Goal: Task Accomplishment & Management: Manage account settings

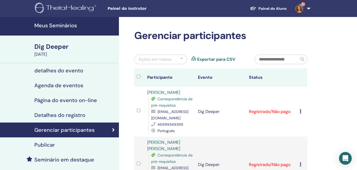
scroll to position [53, 0]
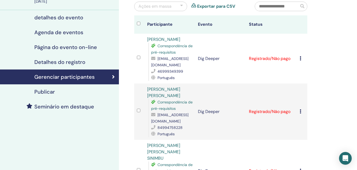
click at [300, 58] on icon at bounding box center [301, 58] width 2 height 4
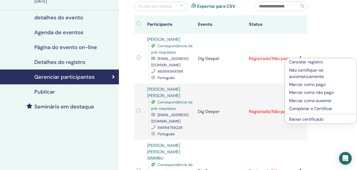
click at [301, 110] on p "Completar e Certificar" at bounding box center [320, 108] width 63 height 6
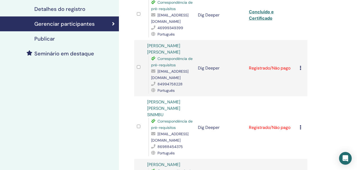
scroll to position [159, 0]
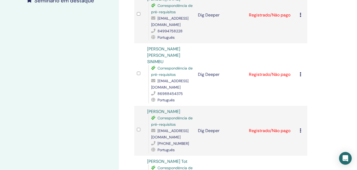
click at [301, 14] on icon at bounding box center [301, 15] width 2 height 4
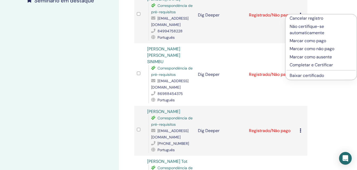
click at [301, 64] on p "Completar e Certificar" at bounding box center [321, 65] width 63 height 6
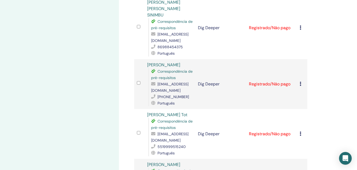
scroll to position [232, 0]
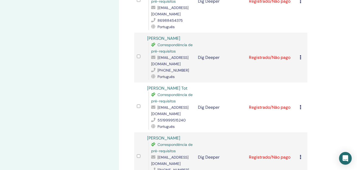
click at [302, 55] on icon at bounding box center [301, 57] width 2 height 4
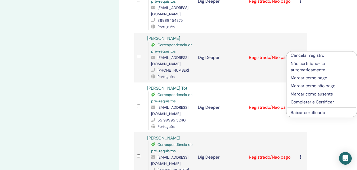
click at [302, 101] on p "Completar e Certificar" at bounding box center [322, 102] width 62 height 6
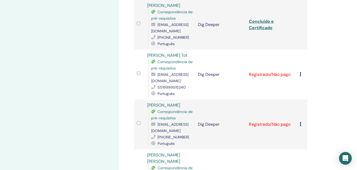
scroll to position [291, 0]
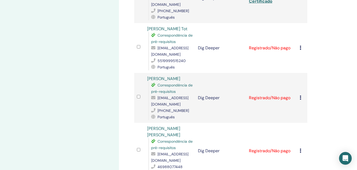
click at [301, 46] on icon at bounding box center [301, 48] width 2 height 4
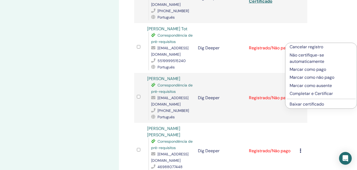
click at [301, 92] on p "Completar e Certificar" at bounding box center [321, 93] width 63 height 6
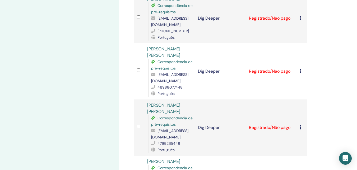
scroll to position [397, 0]
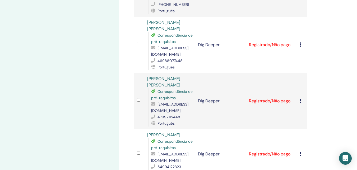
click at [300, 42] on icon at bounding box center [301, 44] width 2 height 4
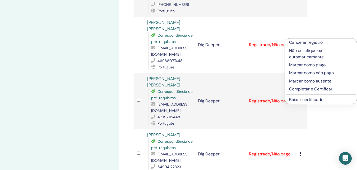
click at [300, 90] on p "Completar e Certificar" at bounding box center [320, 89] width 63 height 6
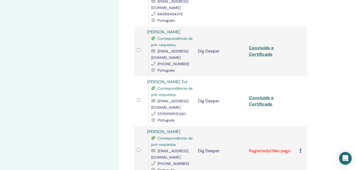
scroll to position [450, 0]
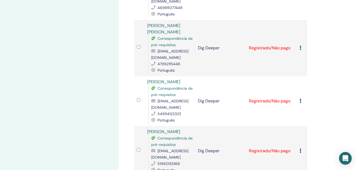
click at [300, 42] on td "Cancelar registro Não certifique-se automaticamente Marcar como pago Marcar com…" at bounding box center [302, 48] width 10 height 56
click at [300, 46] on icon at bounding box center [301, 48] width 2 height 4
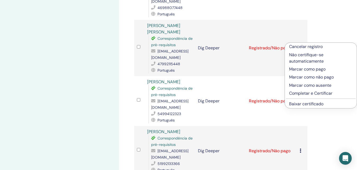
click at [302, 92] on p "Completar e Certificar" at bounding box center [320, 93] width 63 height 6
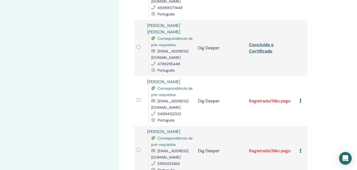
scroll to position [609, 0]
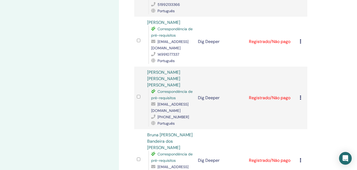
click at [300, 43] on icon at bounding box center [301, 41] width 2 height 4
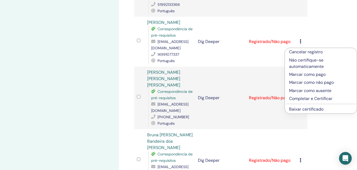
click at [301, 98] on p "Completar e Certificar" at bounding box center [320, 98] width 63 height 6
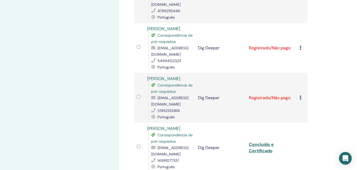
scroll to position [556, 0]
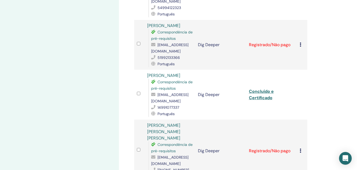
click at [301, 47] on icon at bounding box center [301, 44] width 2 height 4
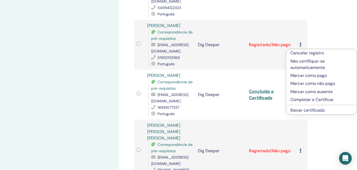
click at [303, 99] on p "Completar e Certificar" at bounding box center [322, 99] width 62 height 6
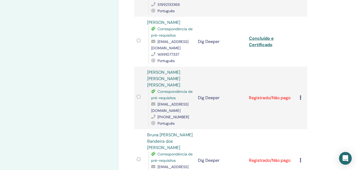
scroll to position [661, 0]
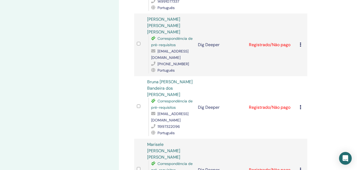
click at [302, 47] on div "Cancelar registro Não certifique-se automaticamente Marcar como pago Marcar com…" at bounding box center [302, 45] width 5 height 6
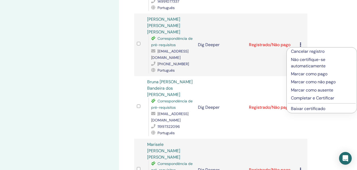
click at [300, 97] on p "Completar e Certificar" at bounding box center [322, 98] width 62 height 6
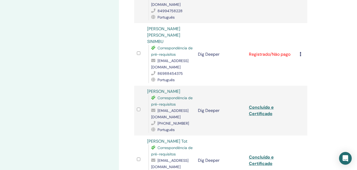
scroll to position [338, 0]
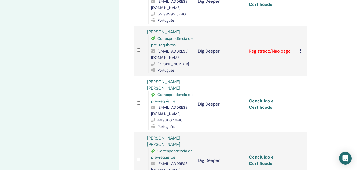
click at [301, 49] on icon at bounding box center [301, 51] width 2 height 4
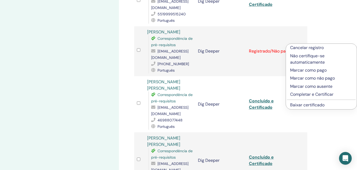
click at [297, 95] on p "Completar e Certificar" at bounding box center [321, 94] width 62 height 6
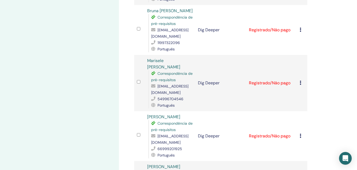
scroll to position [714, 0]
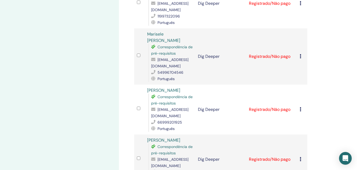
click at [300, 5] on icon at bounding box center [301, 3] width 2 height 4
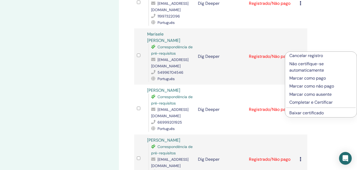
click at [298, 101] on p "Completar e Certificar" at bounding box center [321, 102] width 63 height 6
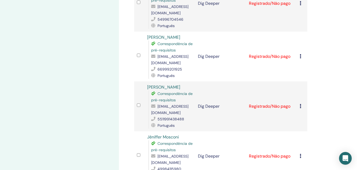
scroll to position [794, 0]
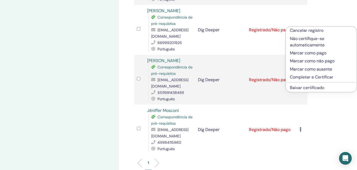
click at [294, 77] on p "Completar e Certificar" at bounding box center [321, 77] width 63 height 6
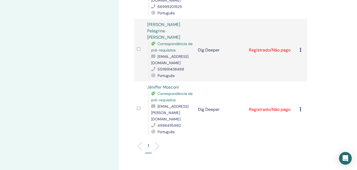
scroll to position [867, 0]
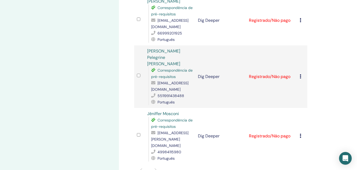
click at [301, 74] on icon at bounding box center [301, 76] width 2 height 4
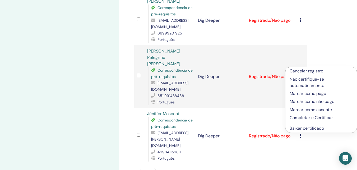
click at [299, 117] on p "Completar e Certificar" at bounding box center [321, 117] width 63 height 6
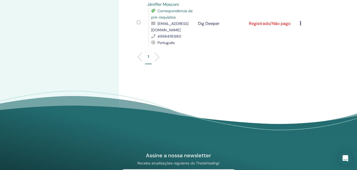
scroll to position [873, 0]
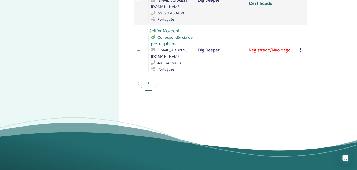
click at [255, 6] on link "Concluído e Certificado" at bounding box center [261, 0] width 25 height 12
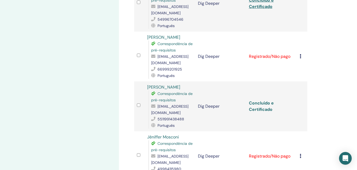
scroll to position [741, 0]
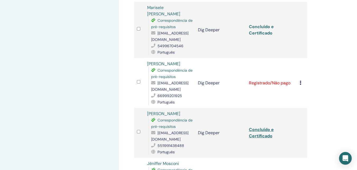
click at [261, 36] on link "Concluído e Certificado" at bounding box center [261, 30] width 25 height 12
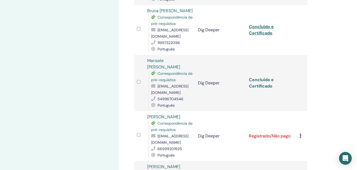
scroll to position [661, 0]
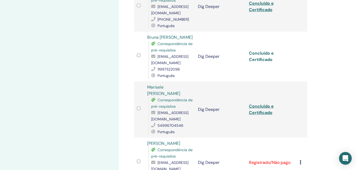
click at [266, 62] on link "Concluído e Certificado" at bounding box center [261, 56] width 25 height 12
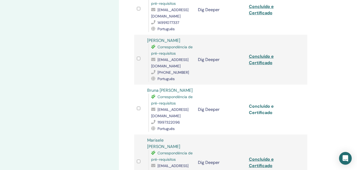
scroll to position [582, 0]
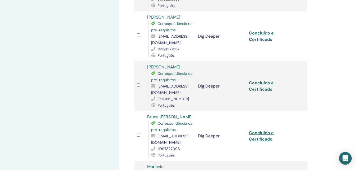
click at [264, 92] on link "Concluído e Certificado" at bounding box center [261, 86] width 25 height 12
click at [258, 42] on link "Concluído e Certificado" at bounding box center [261, 36] width 25 height 12
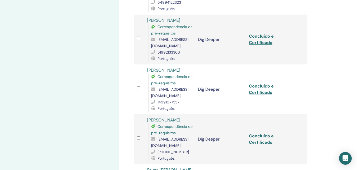
scroll to position [503, 0]
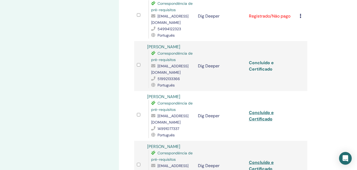
click at [260, 72] on link "Concluído e Certificado" at bounding box center [261, 66] width 25 height 12
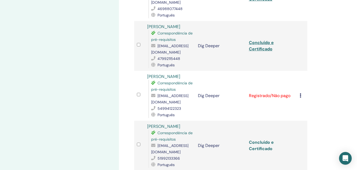
scroll to position [397, 0]
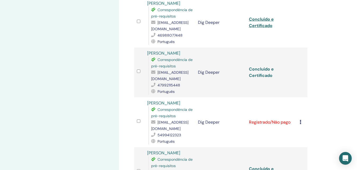
click at [253, 78] on link "Concluído e Certificado" at bounding box center [261, 72] width 25 height 12
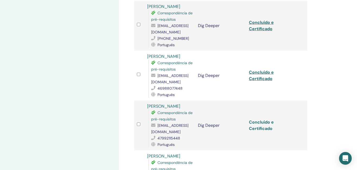
scroll to position [317, 0]
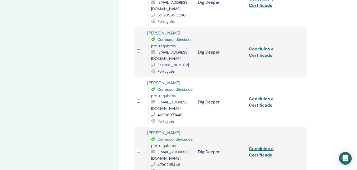
click at [270, 108] on link "Concluído e Certificado" at bounding box center [261, 102] width 25 height 12
click at [266, 58] on link "Concluído e Certificado" at bounding box center [261, 52] width 25 height 12
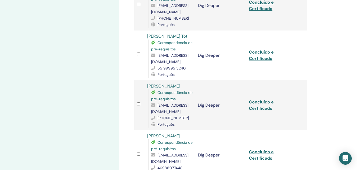
scroll to position [238, 0]
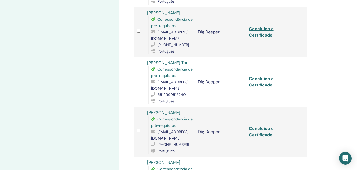
click at [250, 88] on link "Concluído e Certificado" at bounding box center [261, 82] width 25 height 12
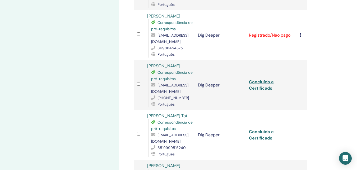
scroll to position [159, 0]
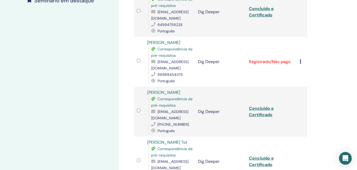
click at [267, 117] on td "Concluído e Certificado" at bounding box center [272, 112] width 51 height 50
click at [267, 117] on link "Concluído e Certificado" at bounding box center [261, 111] width 25 height 12
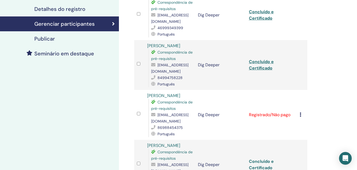
scroll to position [79, 0]
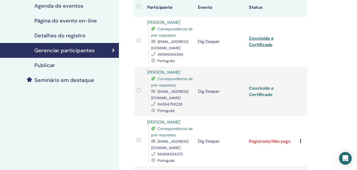
click at [253, 91] on link "Concluído e Certificado" at bounding box center [261, 91] width 25 height 12
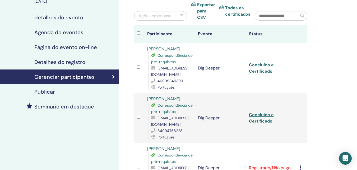
click at [251, 64] on link "Concluído e Certificado" at bounding box center [261, 68] width 25 height 12
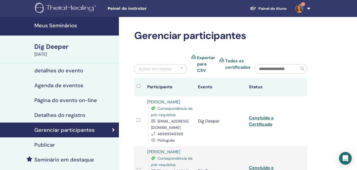
click at [63, 24] on h4 "Meus Seminários" at bounding box center [74, 25] width 81 height 6
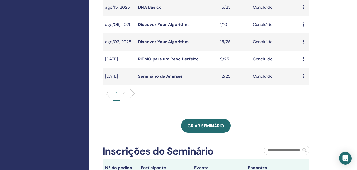
scroll to position [212, 0]
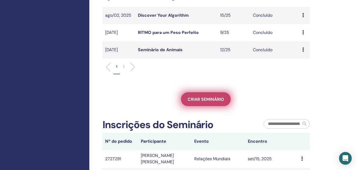
click at [206, 100] on span "Criar seminário" at bounding box center [206, 99] width 37 height 6
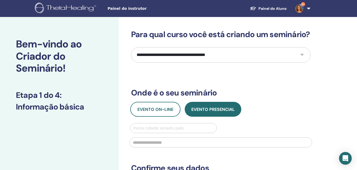
scroll to position [26, 0]
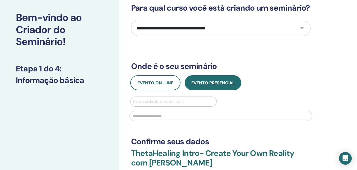
click at [207, 36] on select "**********" at bounding box center [221, 28] width 180 height 15
select select "**"
click at [131, 30] on select "**********" at bounding box center [221, 28] width 180 height 15
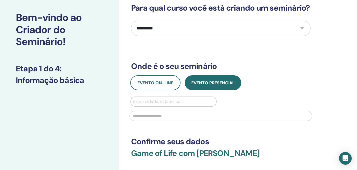
scroll to position [53, 0]
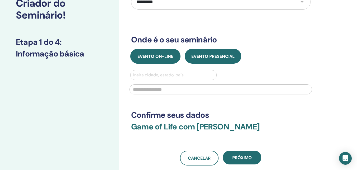
click at [145, 59] on span "Evento on-line" at bounding box center [156, 56] width 36 height 6
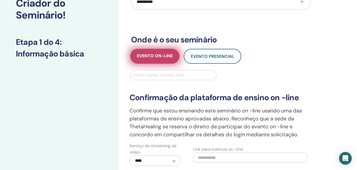
scroll to position [79, 0]
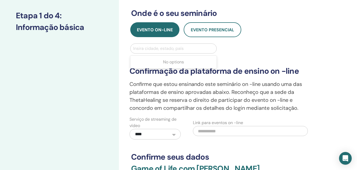
click at [148, 53] on div "Insira cidade, estado, país" at bounding box center [174, 49] width 86 height 10
type input "*****"
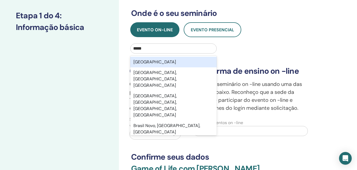
click at [139, 67] on div "[GEOGRAPHIC_DATA]" at bounding box center [173, 62] width 87 height 11
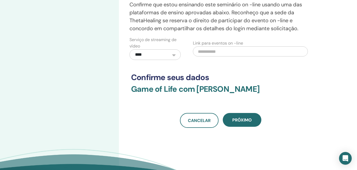
scroll to position [185, 0]
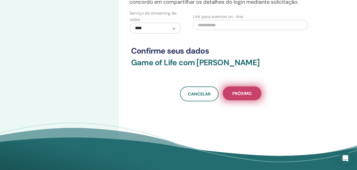
click at [233, 99] on button "Próximo" at bounding box center [242, 93] width 39 height 14
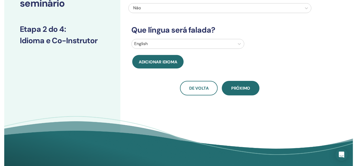
scroll to position [79, 0]
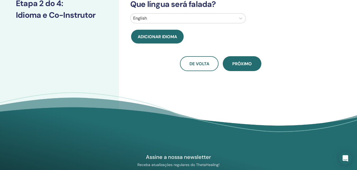
click at [217, 19] on div at bounding box center [183, 18] width 100 height 7
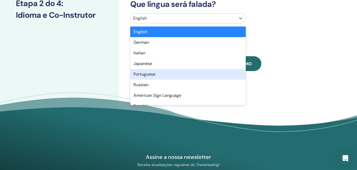
click at [143, 78] on div "Portuguese" at bounding box center [188, 74] width 116 height 11
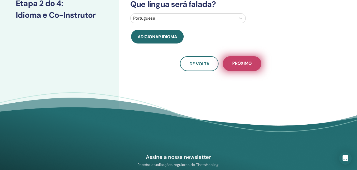
click at [249, 62] on span "Próximo" at bounding box center [243, 63] width 20 height 7
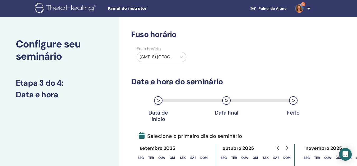
scroll to position [26, 0]
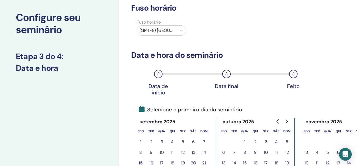
click at [171, 31] on div at bounding box center [157, 30] width 34 height 7
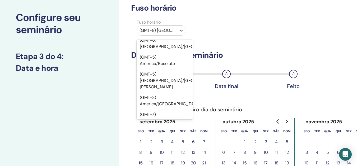
scroll to position [3776, 0]
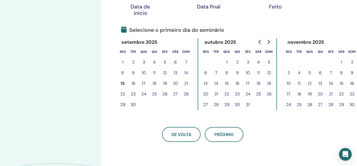
scroll to position [106, 18]
click at [332, 104] on button "28" at bounding box center [331, 104] width 11 height 11
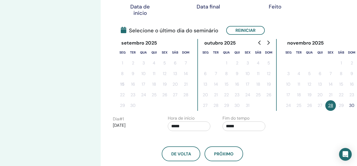
click at [352, 105] on button "30" at bounding box center [352, 105] width 11 height 11
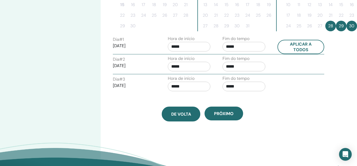
scroll to position [212, 18]
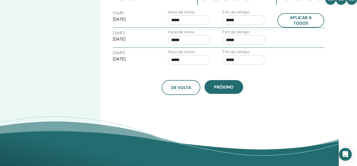
click at [192, 19] on input "*****" at bounding box center [189, 20] width 43 height 10
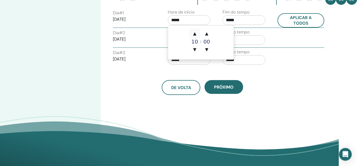
click at [195, 34] on span "▲" at bounding box center [195, 33] width 11 height 11
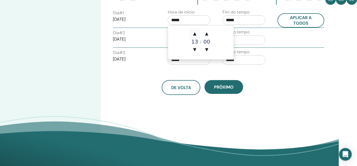
type input "*****"
click at [195, 34] on span "▲" at bounding box center [195, 33] width 11 height 11
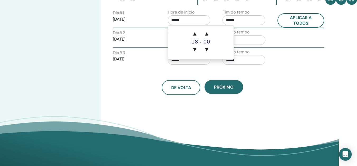
click at [244, 20] on input "*****" at bounding box center [244, 20] width 43 height 10
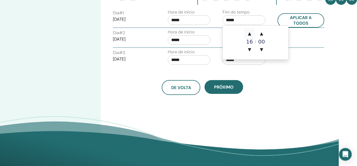
click at [251, 33] on span "▲" at bounding box center [249, 33] width 11 height 11
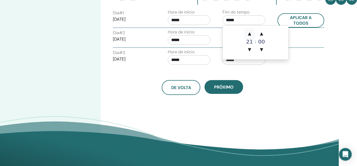
click at [251, 33] on span "▲" at bounding box center [249, 33] width 11 height 11
type input "*****"
click at [184, 41] on input "*****" at bounding box center [189, 40] width 43 height 10
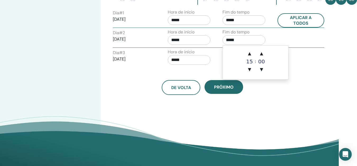
click at [249, 41] on input "*****" at bounding box center [244, 40] width 43 height 10
click at [249, 55] on span "▲" at bounding box center [249, 53] width 11 height 11
type input "*****"
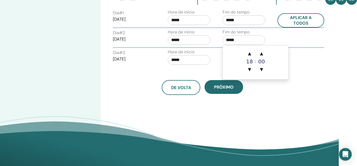
click at [179, 60] on input "*****" at bounding box center [189, 60] width 43 height 10
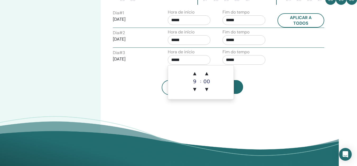
click at [185, 19] on input "*****" at bounding box center [189, 20] width 43 height 10
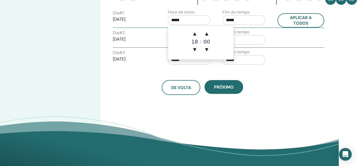
click at [195, 43] on div "18" at bounding box center [195, 41] width 11 height 5
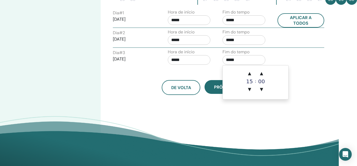
click at [244, 60] on input "*****" at bounding box center [244, 60] width 43 height 10
click at [249, 69] on span "▲" at bounding box center [249, 73] width 11 height 11
type input "*****"
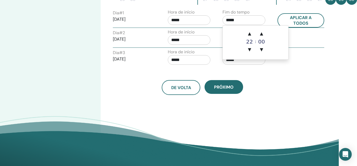
click at [244, 17] on input "*****" at bounding box center [244, 20] width 43 height 10
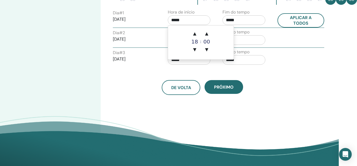
click at [186, 20] on input "*****" at bounding box center [189, 20] width 43 height 10
click at [194, 47] on span "▼" at bounding box center [195, 49] width 11 height 11
click at [195, 33] on span "▲" at bounding box center [195, 33] width 11 height 11
click at [195, 49] on span "▼" at bounding box center [195, 49] width 11 height 11
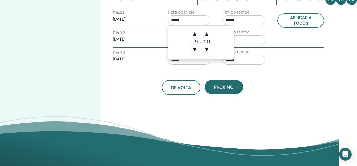
type input "*****"
click at [195, 43] on div "18" at bounding box center [195, 41] width 11 height 5
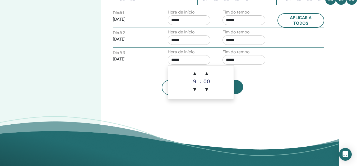
click at [185, 63] on input "*****" at bounding box center [189, 60] width 43 height 10
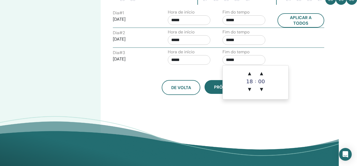
click at [247, 60] on input "*****" at bounding box center [244, 60] width 43 height 10
click at [216, 86] on span "Próximo" at bounding box center [224, 87] width 20 height 6
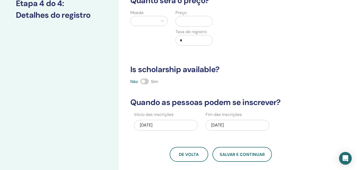
scroll to position [0, 0]
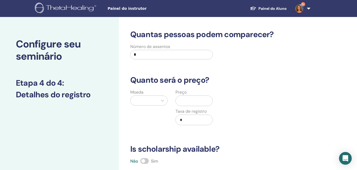
click at [201, 56] on input "*" at bounding box center [171, 55] width 83 height 10
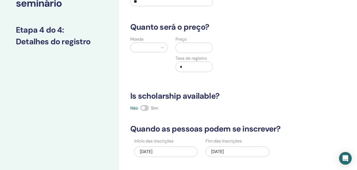
scroll to position [79, 0]
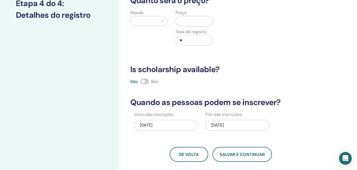
type input "**"
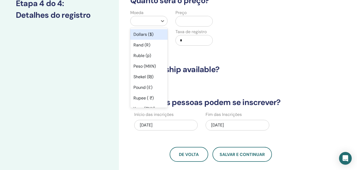
click at [154, 19] on div at bounding box center [144, 20] width 22 height 7
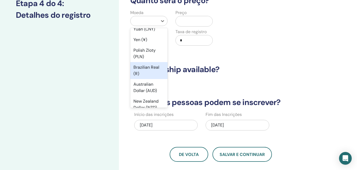
click at [147, 66] on div "Brazilian Real (R)" at bounding box center [148, 70] width 37 height 17
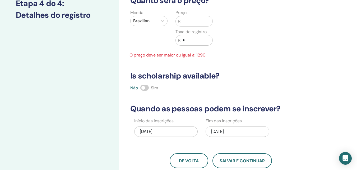
click at [190, 22] on input "text" at bounding box center [197, 21] width 32 height 10
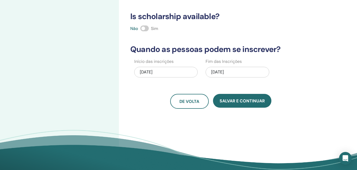
scroll to position [159, 0]
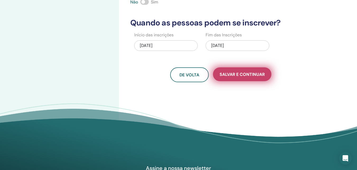
type input "****"
click at [247, 71] on span "Salvar e continuar" at bounding box center [242, 74] width 45 height 6
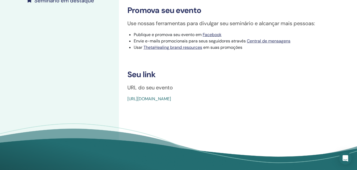
scroll to position [53, 0]
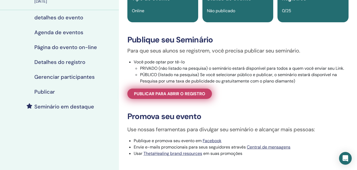
click at [183, 96] on span "Publicar para abrir o registro" at bounding box center [169, 94] width 71 height 6
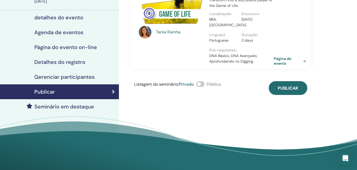
click at [203, 83] on span at bounding box center [200, 84] width 8 height 6
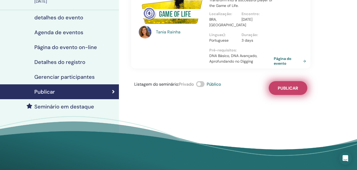
click at [285, 87] on span "Publicar" at bounding box center [288, 88] width 20 height 6
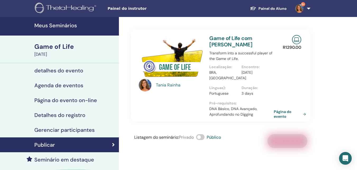
click at [63, 22] on link "Meus Seminários" at bounding box center [59, 26] width 119 height 19
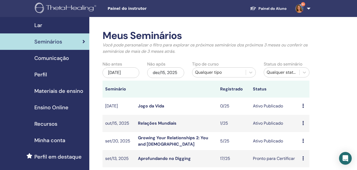
scroll to position [53, 0]
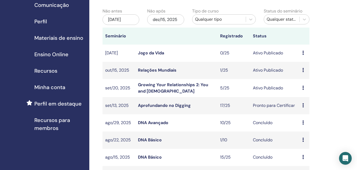
click at [155, 106] on link "Aprofundando no Digging" at bounding box center [164, 105] width 53 height 6
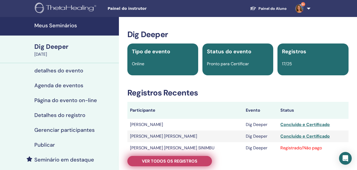
click at [160, 159] on span "Ver todos os registros" at bounding box center [170, 161] width 56 height 6
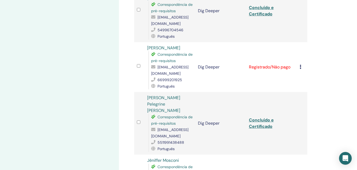
scroll to position [847, 0]
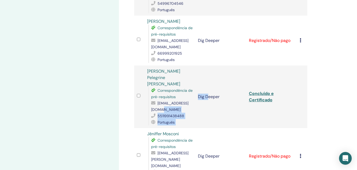
drag, startPoint x: 208, startPoint y: 96, endPoint x: 193, endPoint y: 97, distance: 15.4
click at [193, 97] on tr "[PERSON_NAME] Pelegrine [PERSON_NAME] Correspondência de pré-requisitos [EMAIL_…" at bounding box center [220, 96] width 173 height 62
click at [152, 101] on span "[EMAIL_ADDRESS][DOMAIN_NAME]" at bounding box center [169, 106] width 37 height 11
drag, startPoint x: 151, startPoint y: 98, endPoint x: 208, endPoint y: 96, distance: 56.4
click at [189, 101] on span "[EMAIL_ADDRESS][DOMAIN_NAME]" at bounding box center [169, 106] width 37 height 11
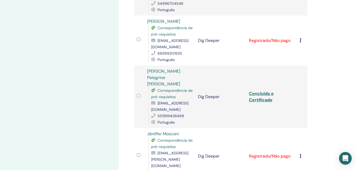
copy span "[EMAIL_ADDRESS][DOMAIN_NAME]"
click at [172, 68] on link "Vanessa Pelegrine Batista" at bounding box center [163, 77] width 33 height 18
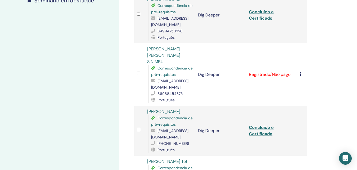
scroll to position [0, 0]
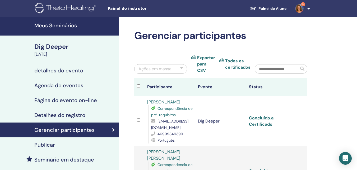
click at [62, 22] on h4 "Meus Seminários" at bounding box center [74, 25] width 81 height 6
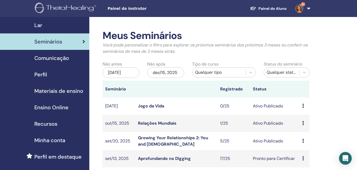
scroll to position [53, 0]
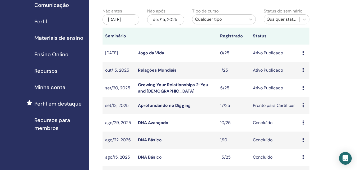
click at [167, 105] on link "Aprofundando no Digging" at bounding box center [164, 105] width 53 height 6
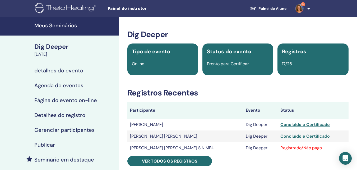
scroll to position [53, 0]
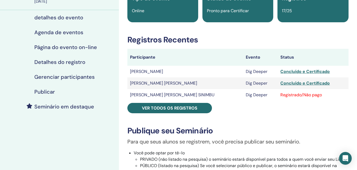
click at [167, 105] on link "Ver todos os registros" at bounding box center [170, 108] width 85 height 10
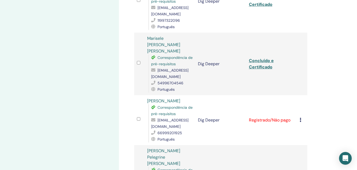
scroll to position [794, 0]
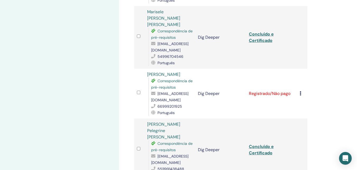
click at [302, 91] on icon at bounding box center [301, 93] width 2 height 4
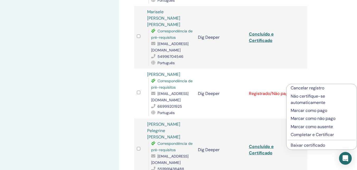
click at [299, 134] on p "Completar e Certificar" at bounding box center [322, 134] width 62 height 6
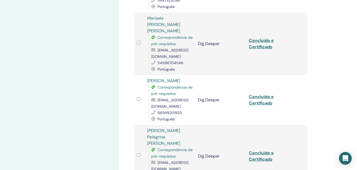
scroll to position [814, 0]
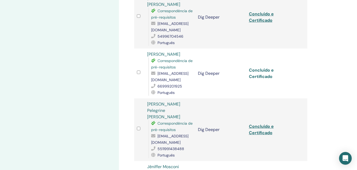
click at [258, 67] on link "Concluído e Certificado" at bounding box center [261, 73] width 25 height 12
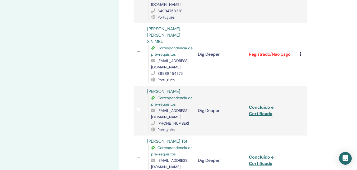
scroll to position [0, 0]
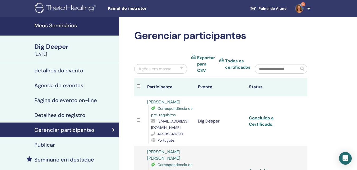
click at [76, 24] on h4 "Meus Seminários" at bounding box center [74, 25] width 81 height 6
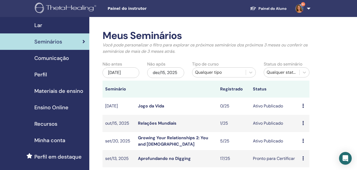
click at [153, 105] on link "Jogo da Vida" at bounding box center [151, 106] width 26 height 6
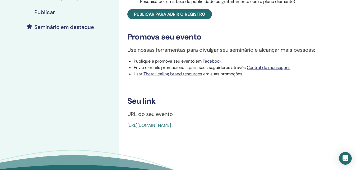
scroll to position [79, 0]
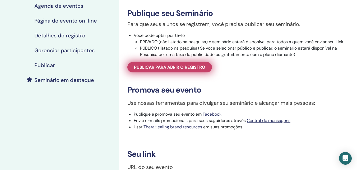
click at [190, 69] on span "Publicar para abrir o registro" at bounding box center [169, 67] width 71 height 6
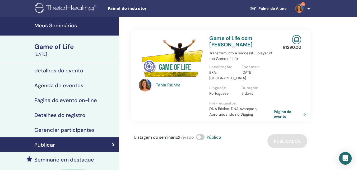
click at [186, 68] on img at bounding box center [171, 57] width 64 height 45
click at [224, 37] on link "Game of Life com [PERSON_NAME]" at bounding box center [231, 41] width 43 height 13
click at [161, 69] on img at bounding box center [171, 57] width 64 height 45
click at [233, 38] on link "Game of Life com [PERSON_NAME]" at bounding box center [231, 41] width 43 height 13
click at [222, 38] on link "Game of Life com [PERSON_NAME]" at bounding box center [231, 41] width 43 height 13
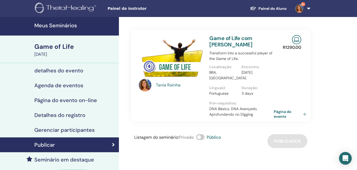
click at [182, 66] on img at bounding box center [171, 57] width 64 height 45
click at [70, 46] on div "Game of Life" at bounding box center [74, 46] width 81 height 9
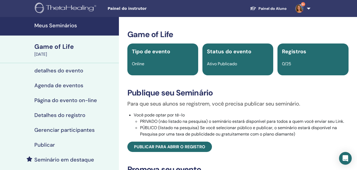
click at [133, 11] on span "Painel do instrutor" at bounding box center [147, 9] width 79 height 6
click at [308, 7] on link "9+" at bounding box center [302, 8] width 22 height 17
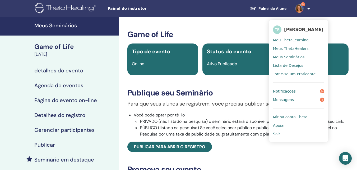
click at [64, 25] on h4 "Meus Seminários" at bounding box center [74, 25] width 81 height 6
